Goal: Information Seeking & Learning: Learn about a topic

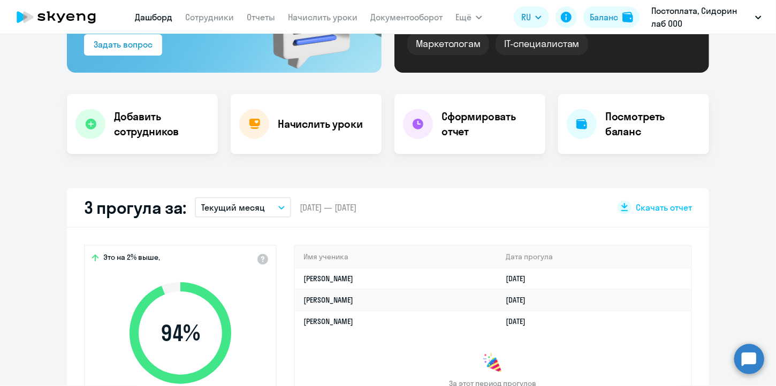
scroll to position [268, 0]
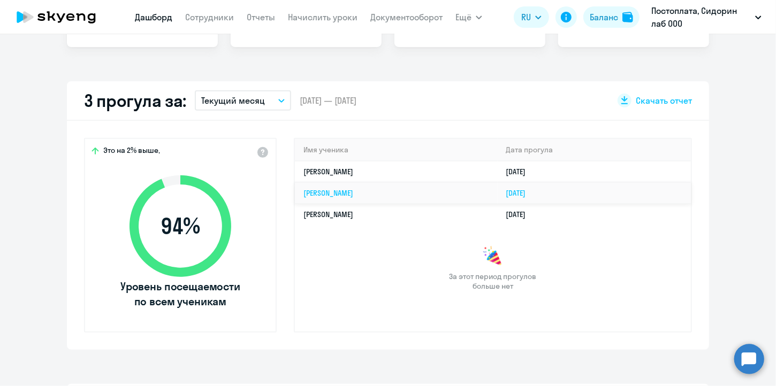
click at [349, 192] on link "[PERSON_NAME]" at bounding box center [328, 193] width 50 height 10
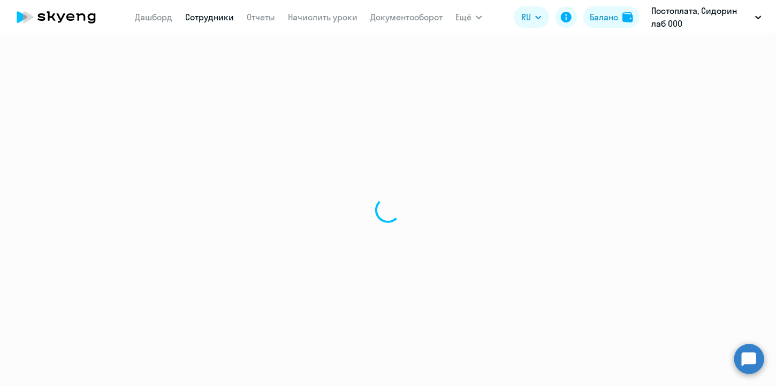
select select "english"
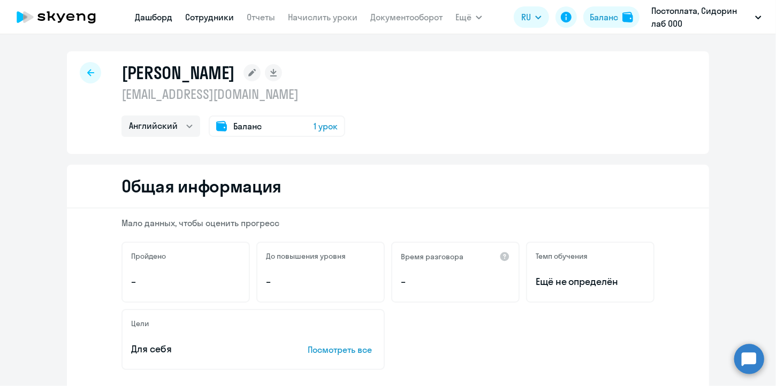
click at [147, 18] on link "Дашборд" at bounding box center [153, 17] width 37 height 11
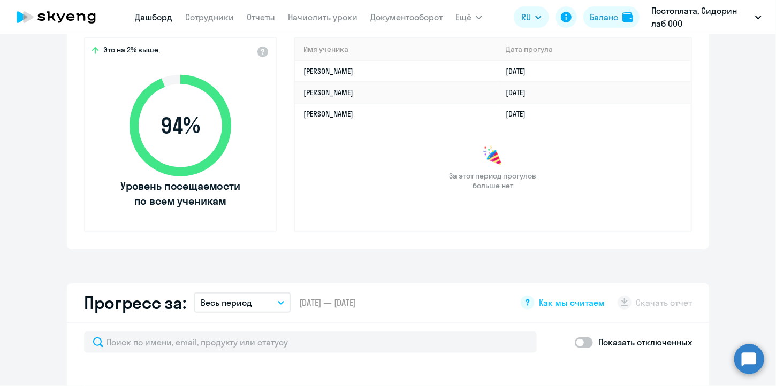
scroll to position [374, 0]
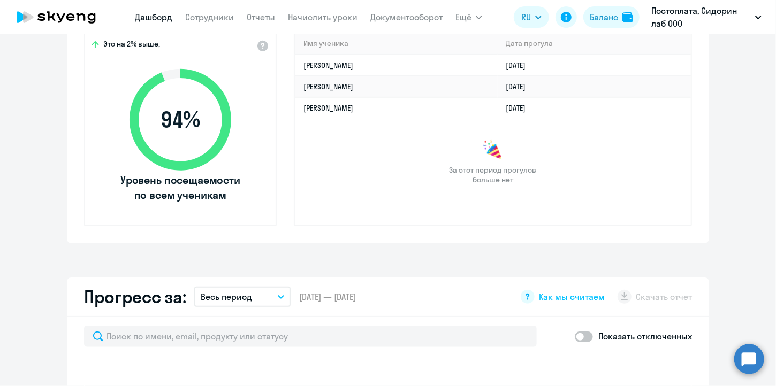
select select "30"
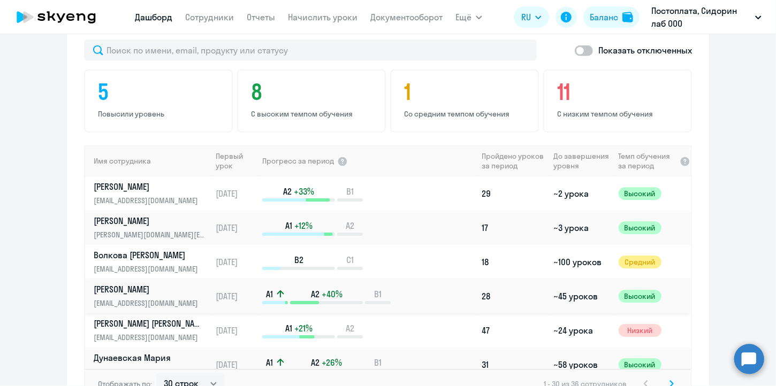
scroll to position [642, 0]
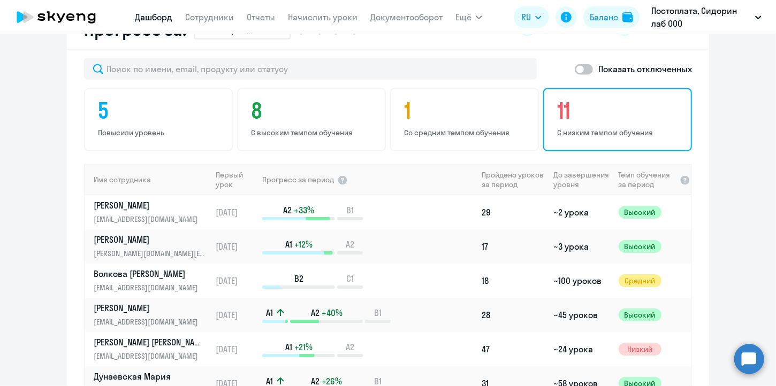
click at [608, 115] on h4 "11" at bounding box center [619, 111] width 124 height 26
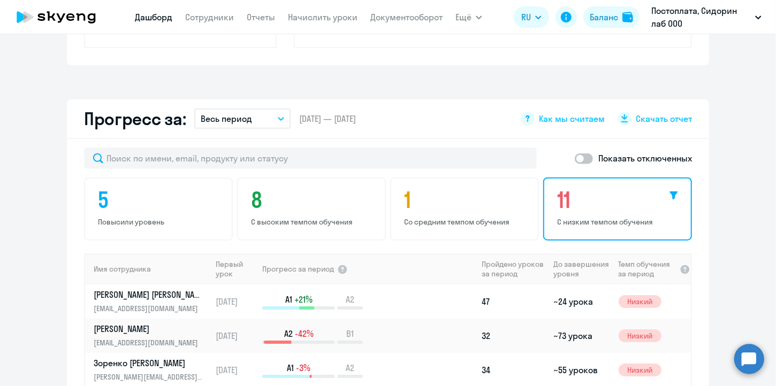
scroll to position [535, 0]
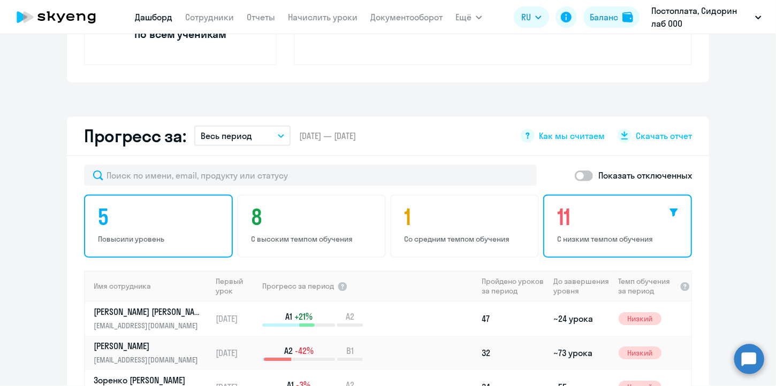
click at [198, 227] on h4 "5" at bounding box center [160, 217] width 124 height 26
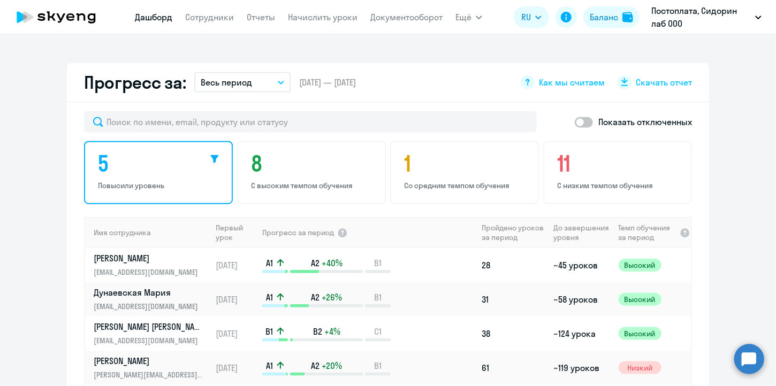
scroll to position [695, 0]
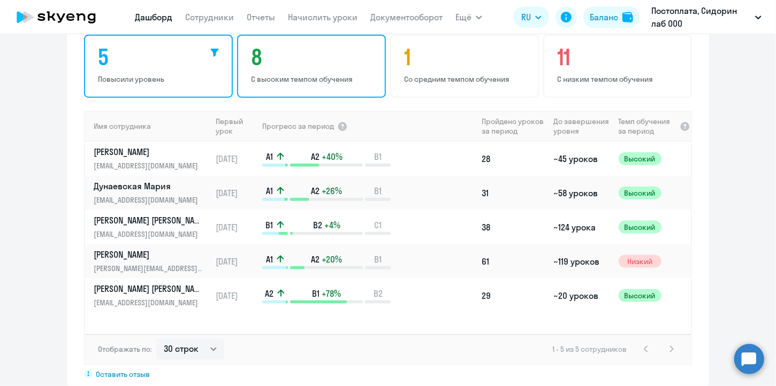
click at [303, 74] on p "С высоким темпом обучения" at bounding box center [313, 79] width 124 height 10
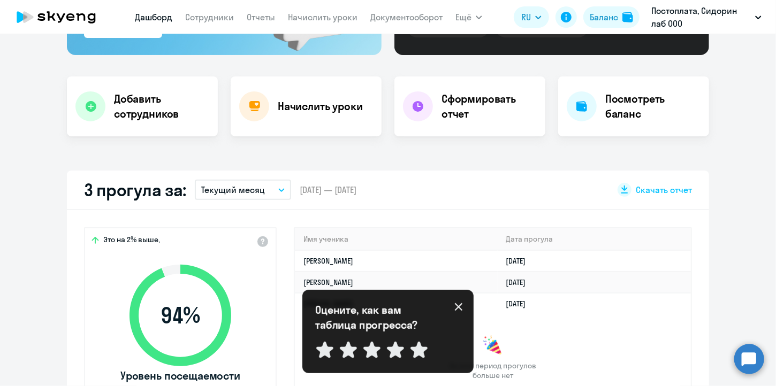
scroll to position [0, 0]
